Goal: Information Seeking & Learning: Learn about a topic

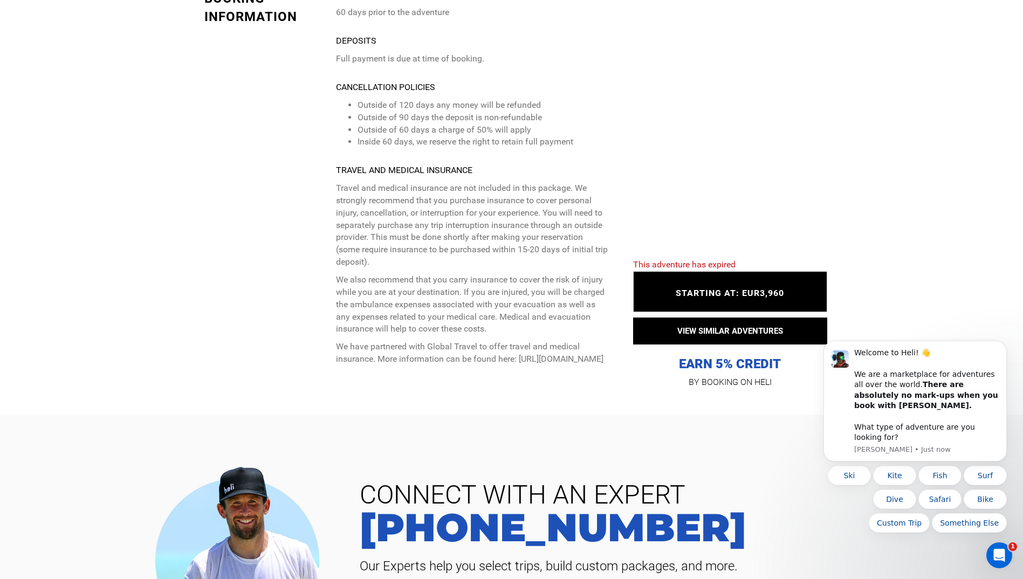
scroll to position [3398, 0]
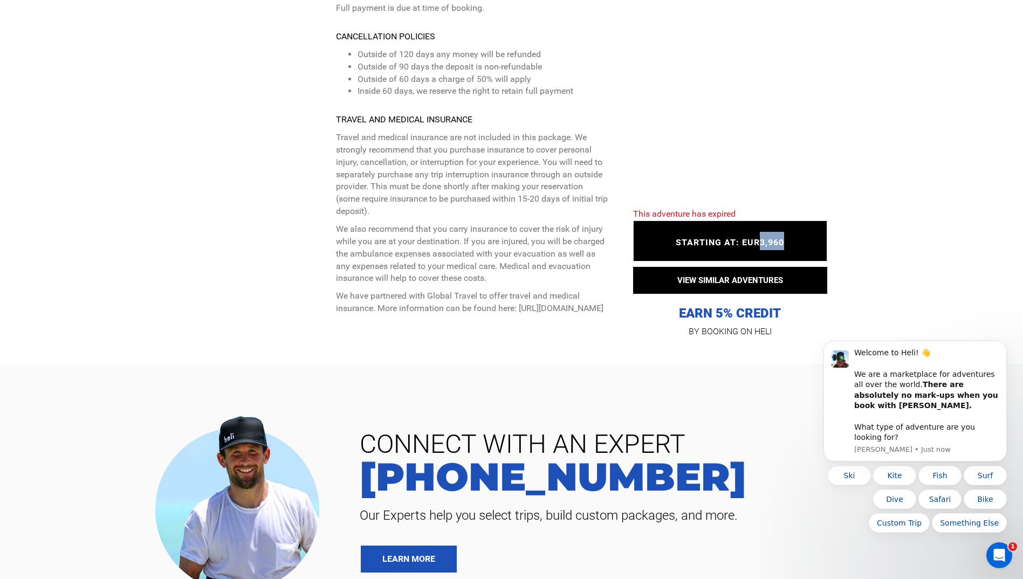
drag, startPoint x: 784, startPoint y: 229, endPoint x: 758, endPoint y: 231, distance: 25.4
click at [758, 237] on span "STARTING AT: EUR3,960" at bounding box center [730, 242] width 108 height 10
copy span "3,960"
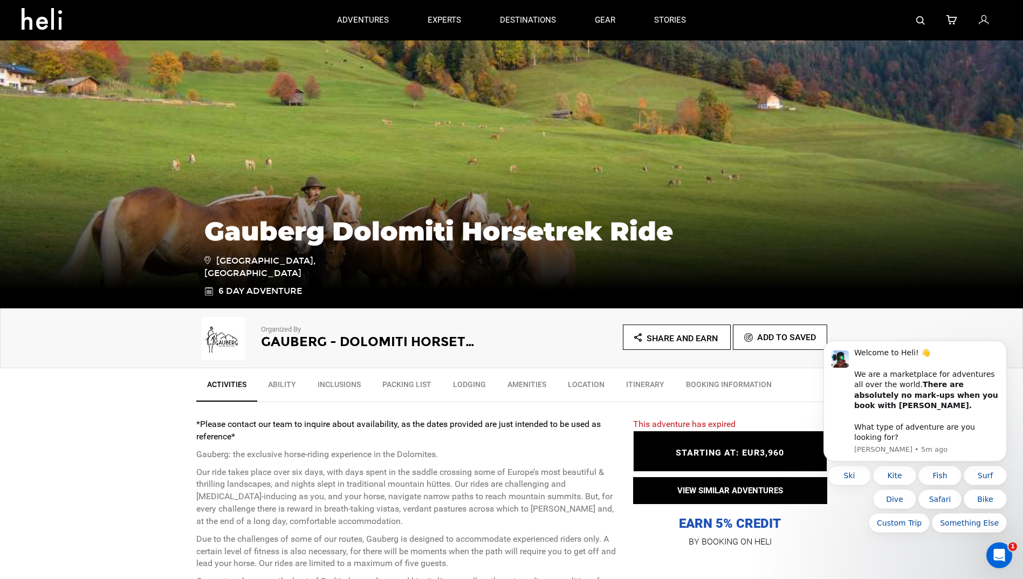
scroll to position [0, 0]
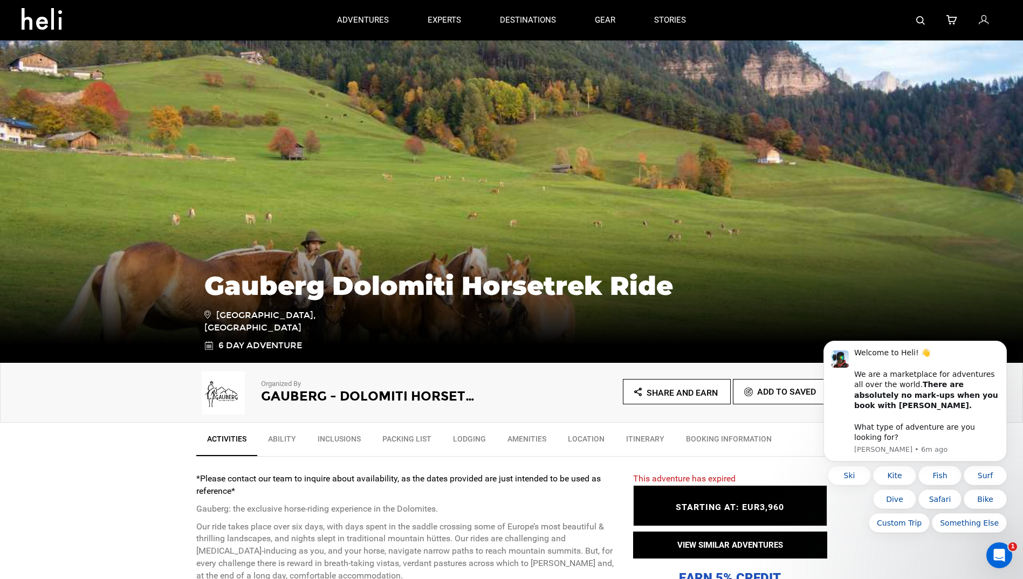
click at [810, 405] on div "Share and Earn Add To Saved" at bounding box center [670, 394] width 316 height 31
click at [810, 413] on div "Organized By Gauberg - Dolomiti Horsetrek Share and Earn Add To Saved" at bounding box center [511, 393] width 1023 height 60
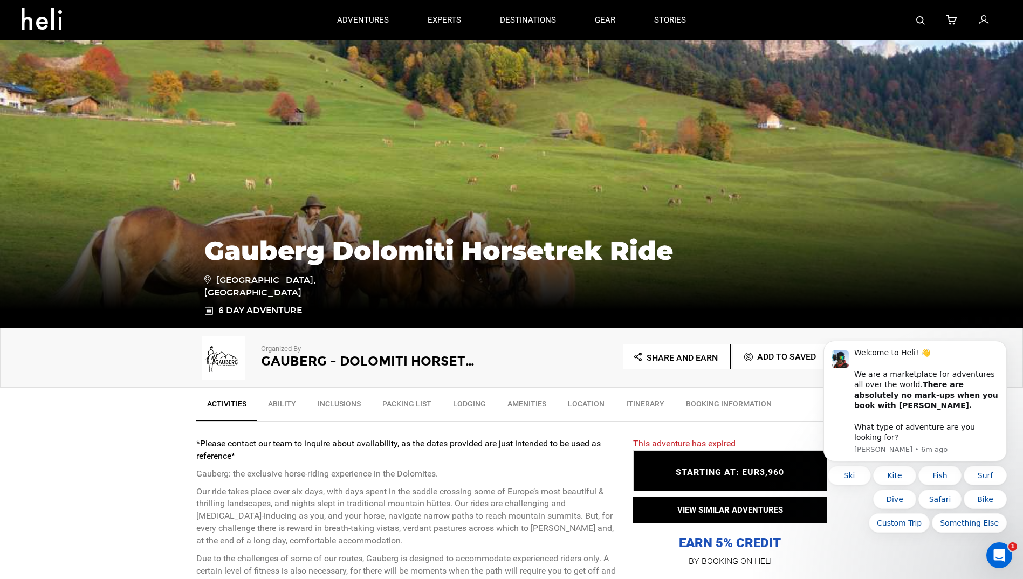
scroll to position [54, 0]
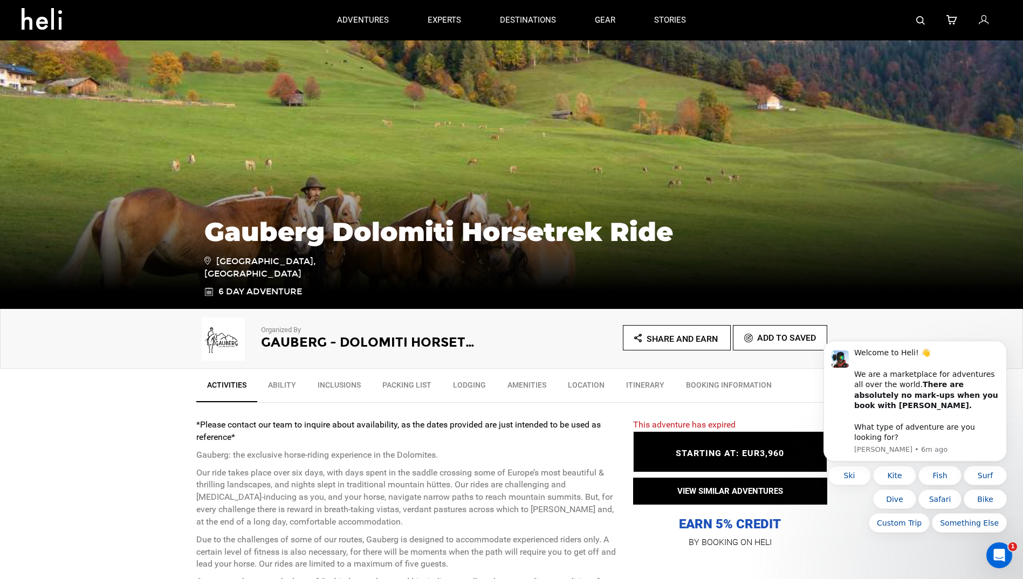
click at [754, 455] on span "STARTING AT: EUR3,960" at bounding box center [730, 453] width 108 height 10
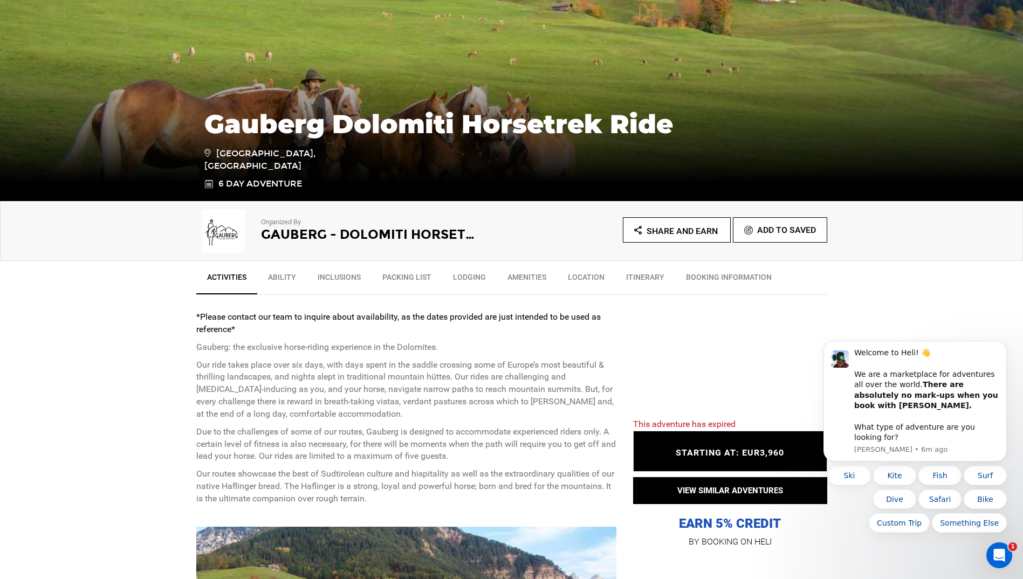
click at [279, 277] on link "Ability" at bounding box center [282, 279] width 50 height 27
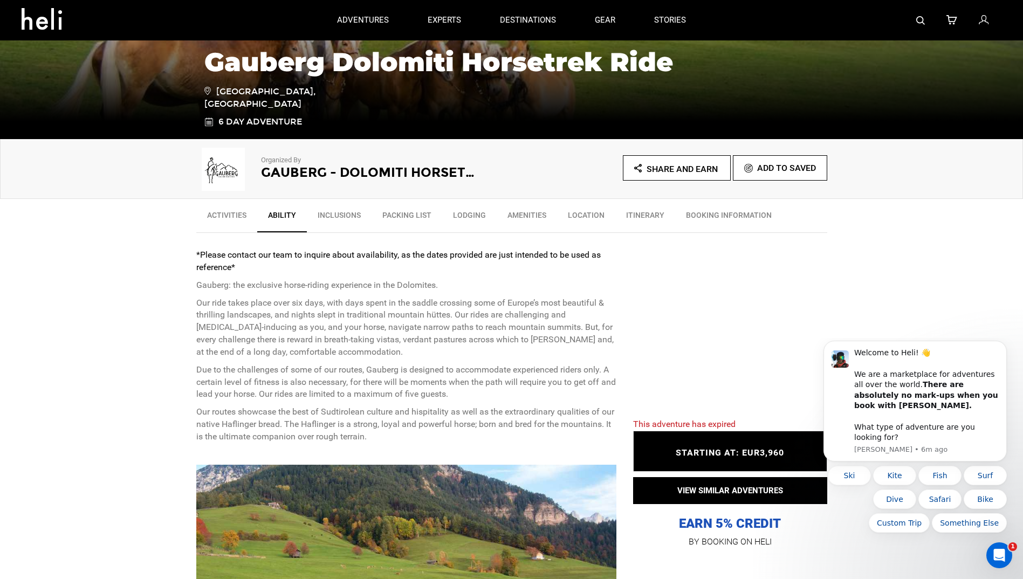
scroll to position [0, 0]
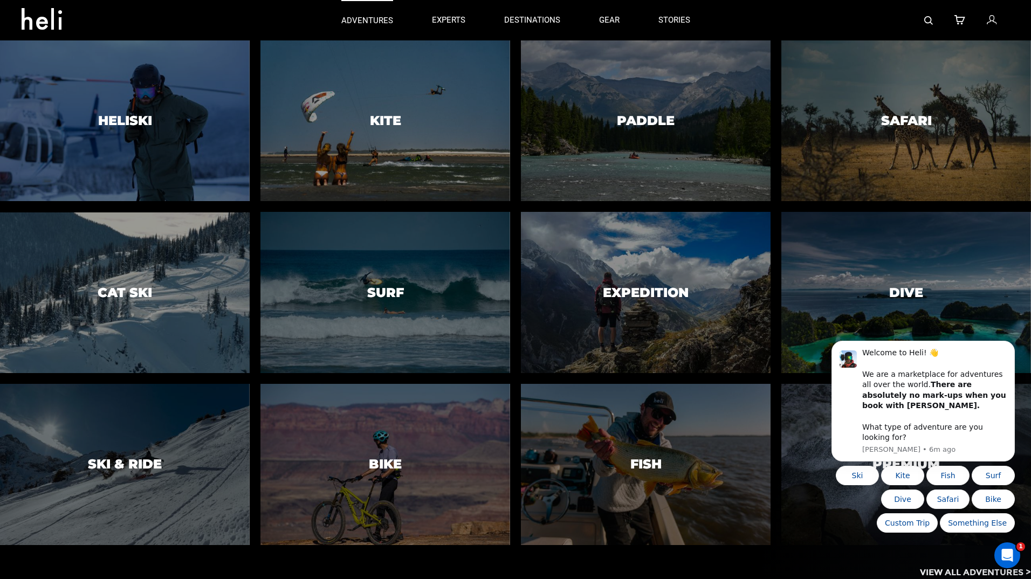
click at [355, 21] on p "adventures" at bounding box center [367, 20] width 52 height 11
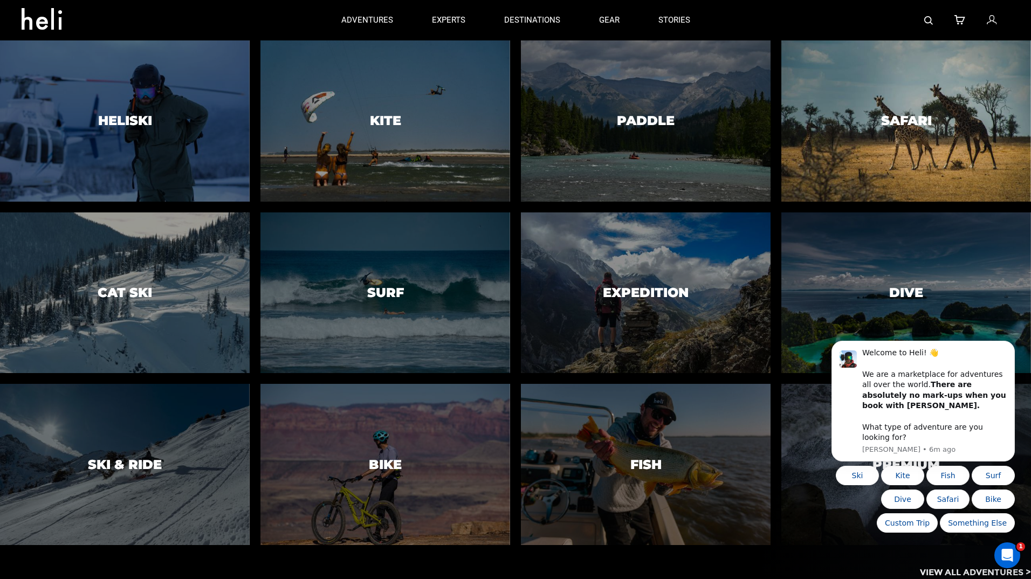
click at [909, 116] on h3 "Safari" at bounding box center [906, 121] width 51 height 14
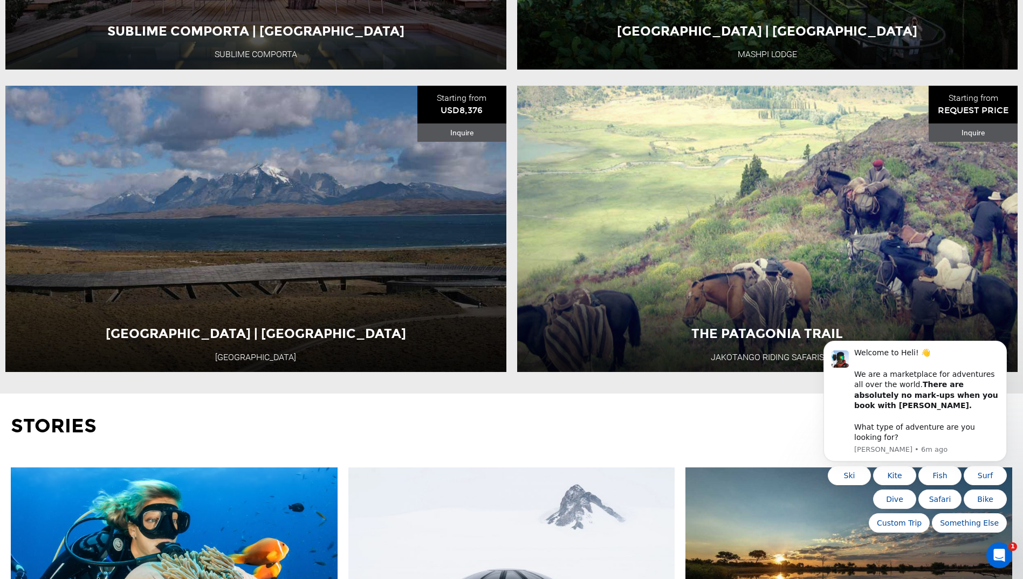
scroll to position [863, 0]
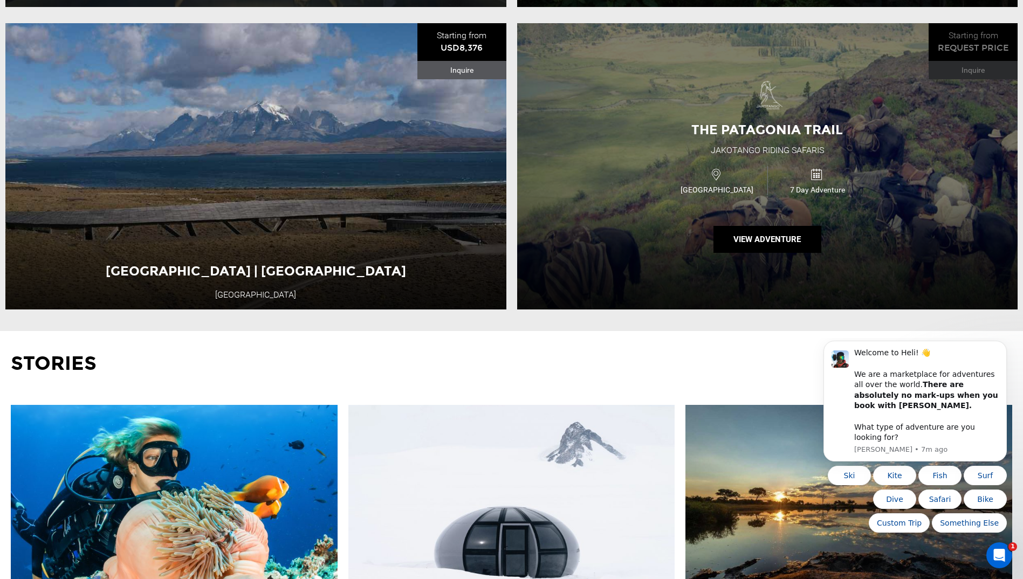
click at [686, 203] on div "The Patagonia Trail Jakotango Riding Safaris [GEOGRAPHIC_DATA] 7 Day Adventure …" at bounding box center [767, 166] width 501 height 286
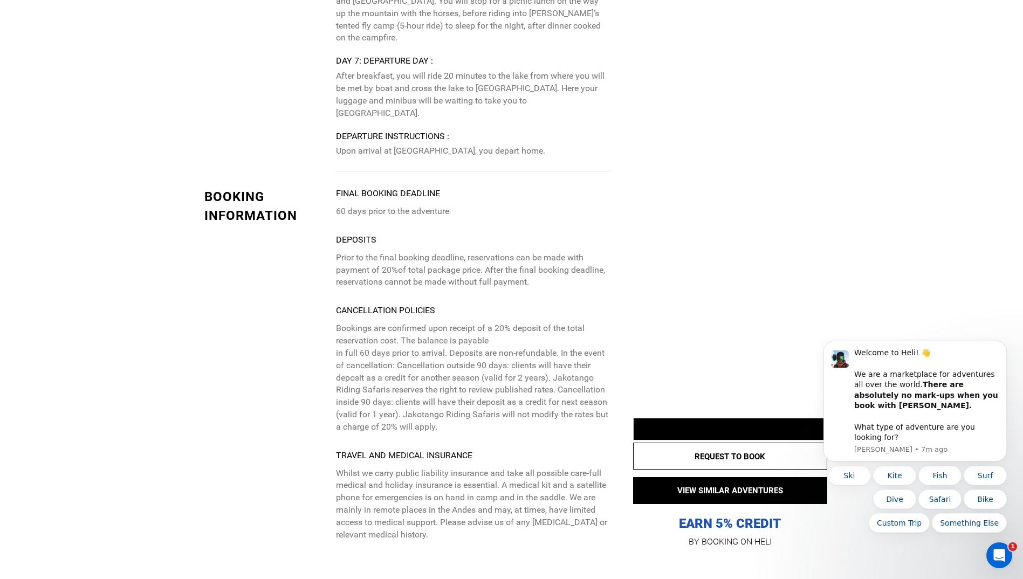
scroll to position [3992, 0]
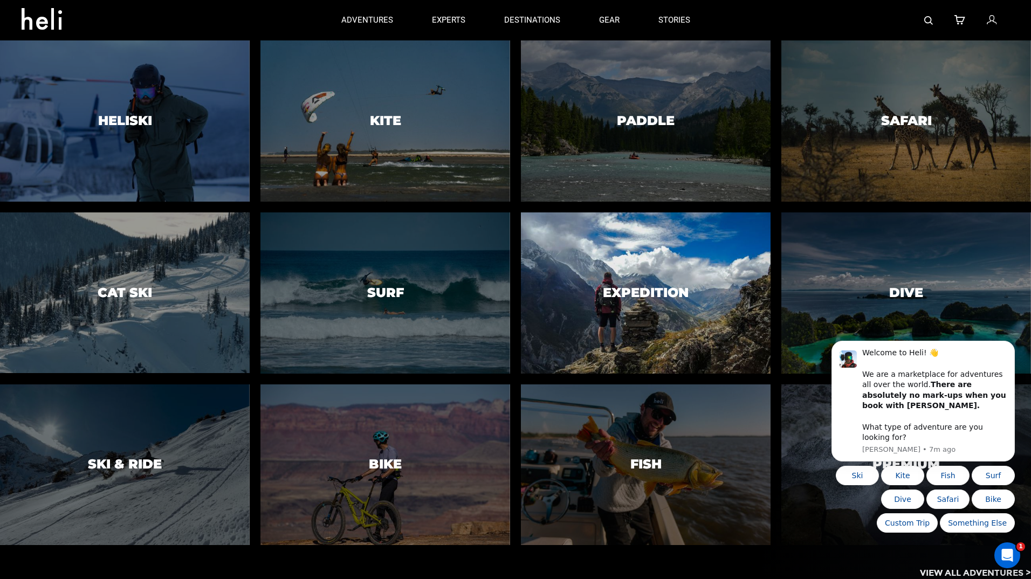
click at [709, 285] on div at bounding box center [645, 293] width 255 height 165
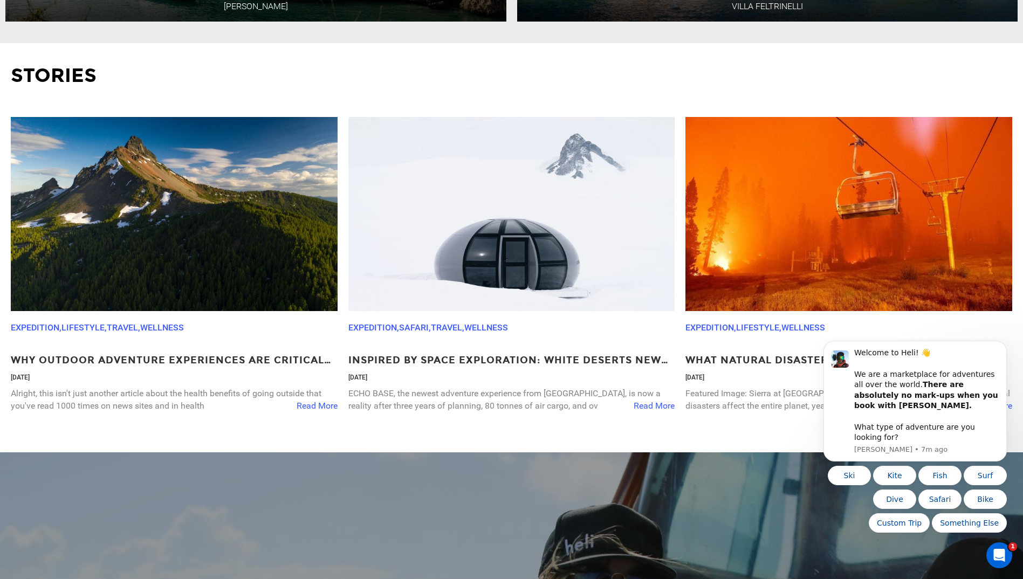
scroll to position [863, 0]
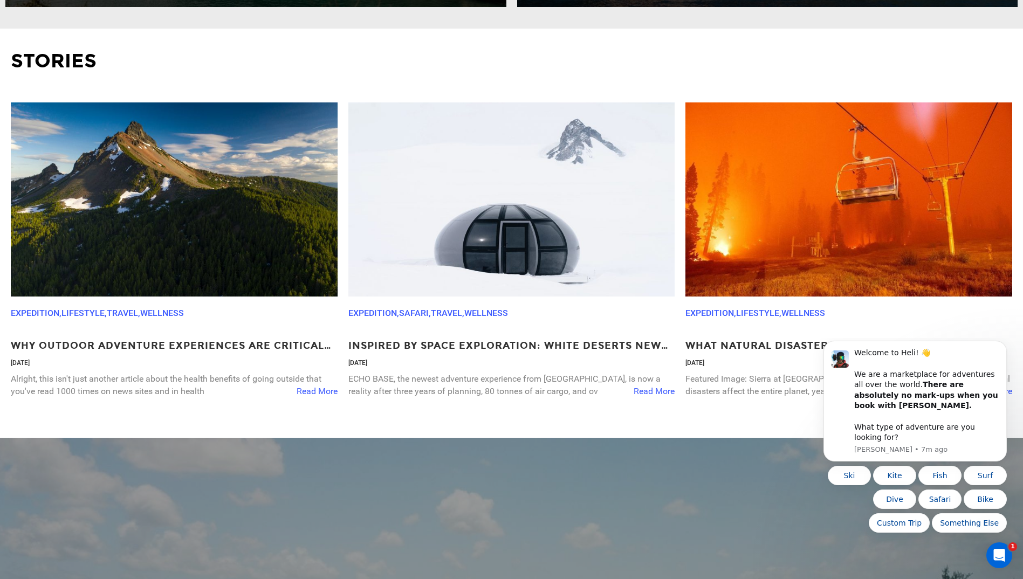
click at [592, 217] on img at bounding box center [511, 199] width 327 height 194
